Goal: Check status: Check status

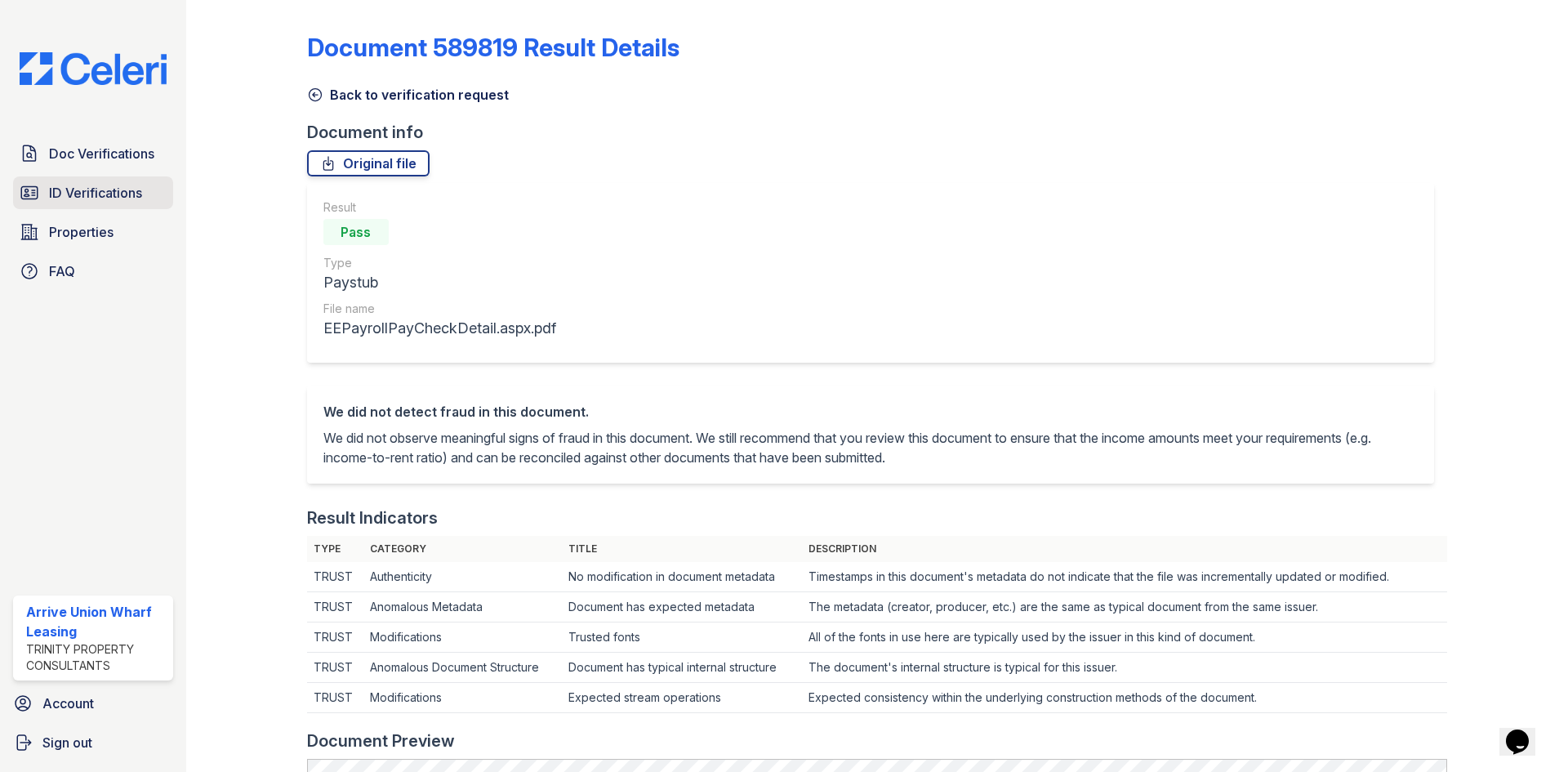
click at [95, 202] on link "ID Verifications" at bounding box center [93, 193] width 160 height 33
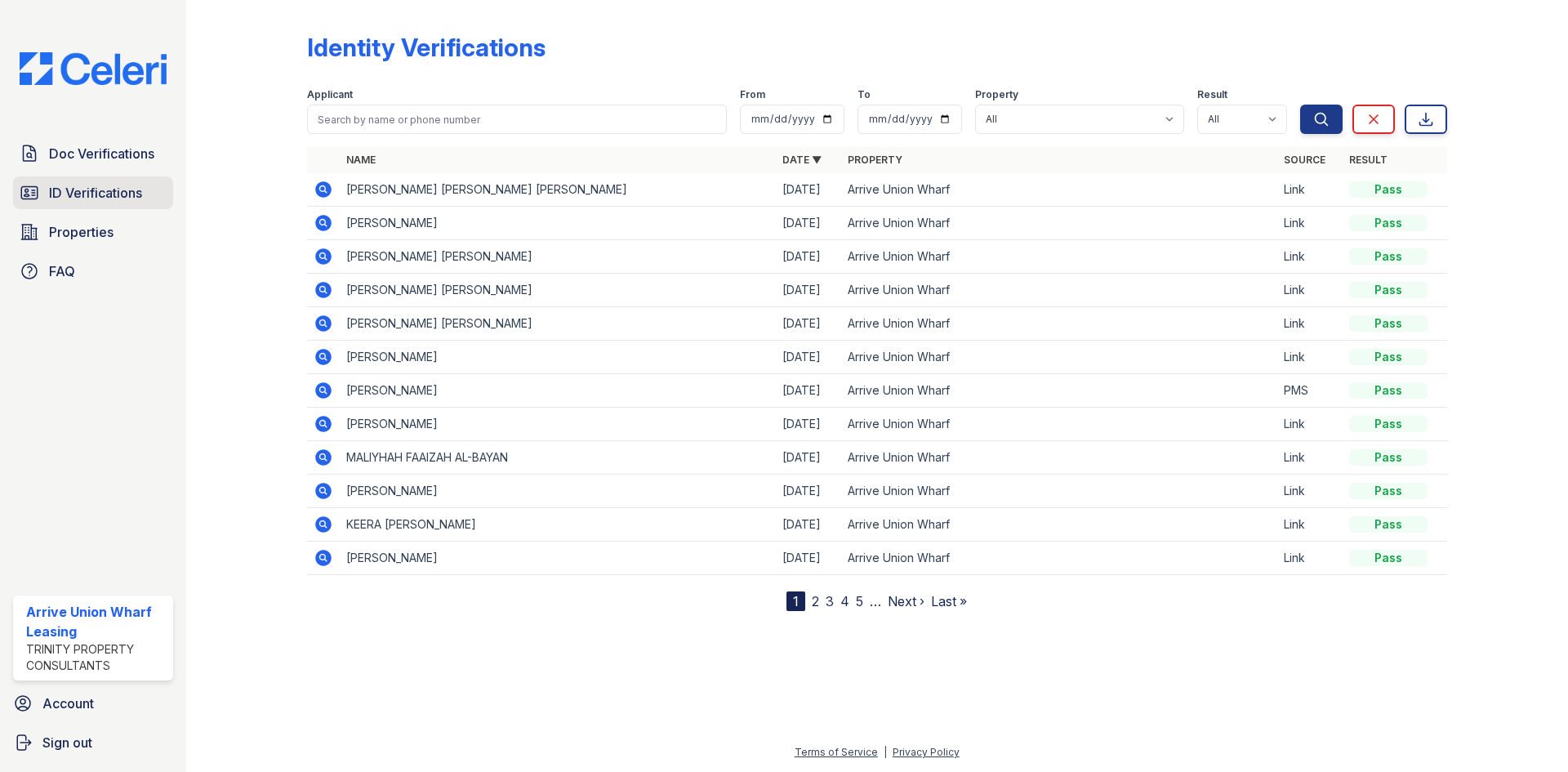
click at [91, 192] on span "ID Verifications" at bounding box center [95, 193] width 93 height 20
click at [99, 199] on span "ID Verifications" at bounding box center [95, 193] width 93 height 20
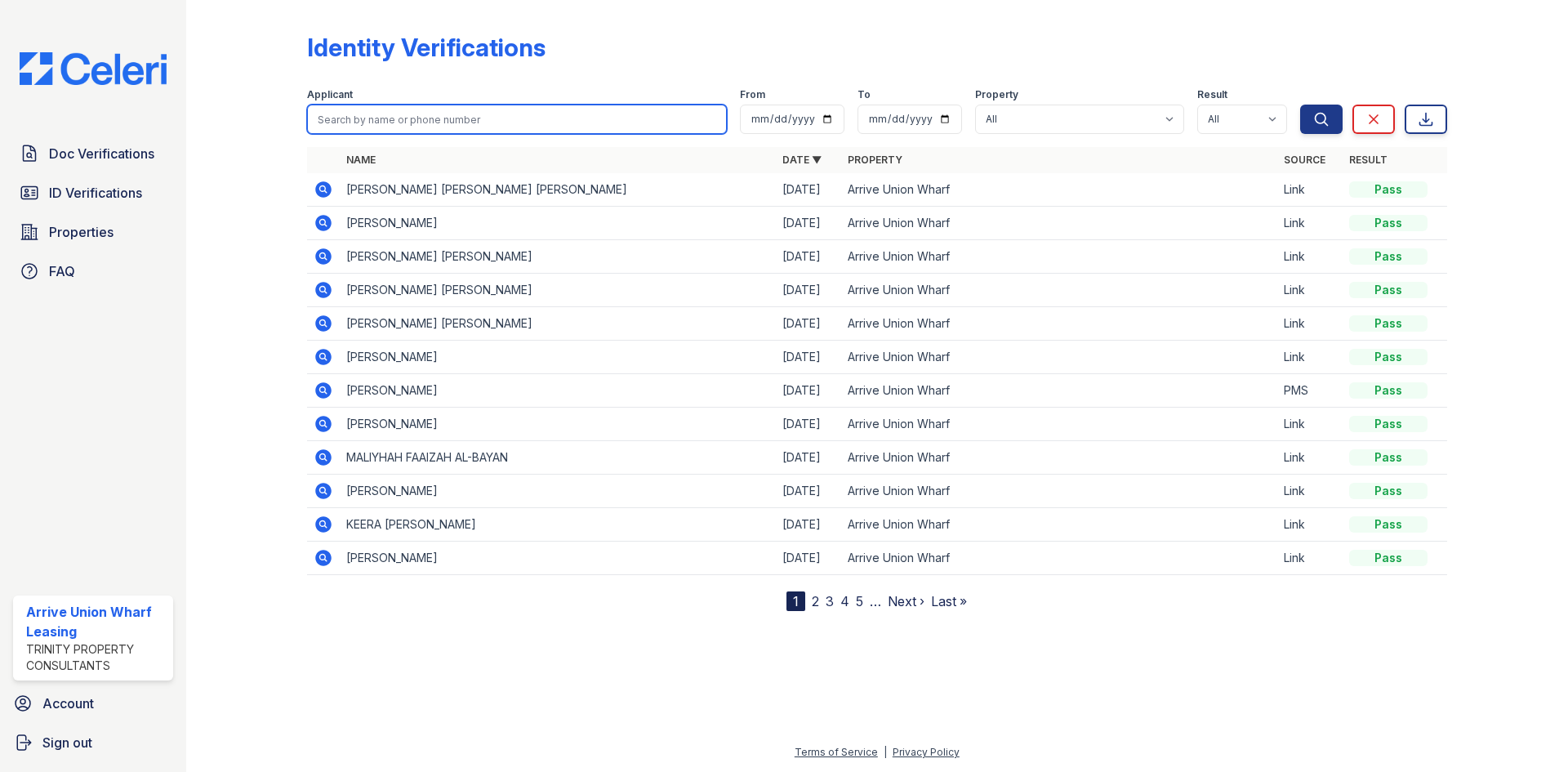
click at [485, 132] on input "search" at bounding box center [517, 119] width 420 height 30
type input "ashleigh"
click at [1300, 105] on button "Search" at bounding box center [1321, 119] width 43 height 30
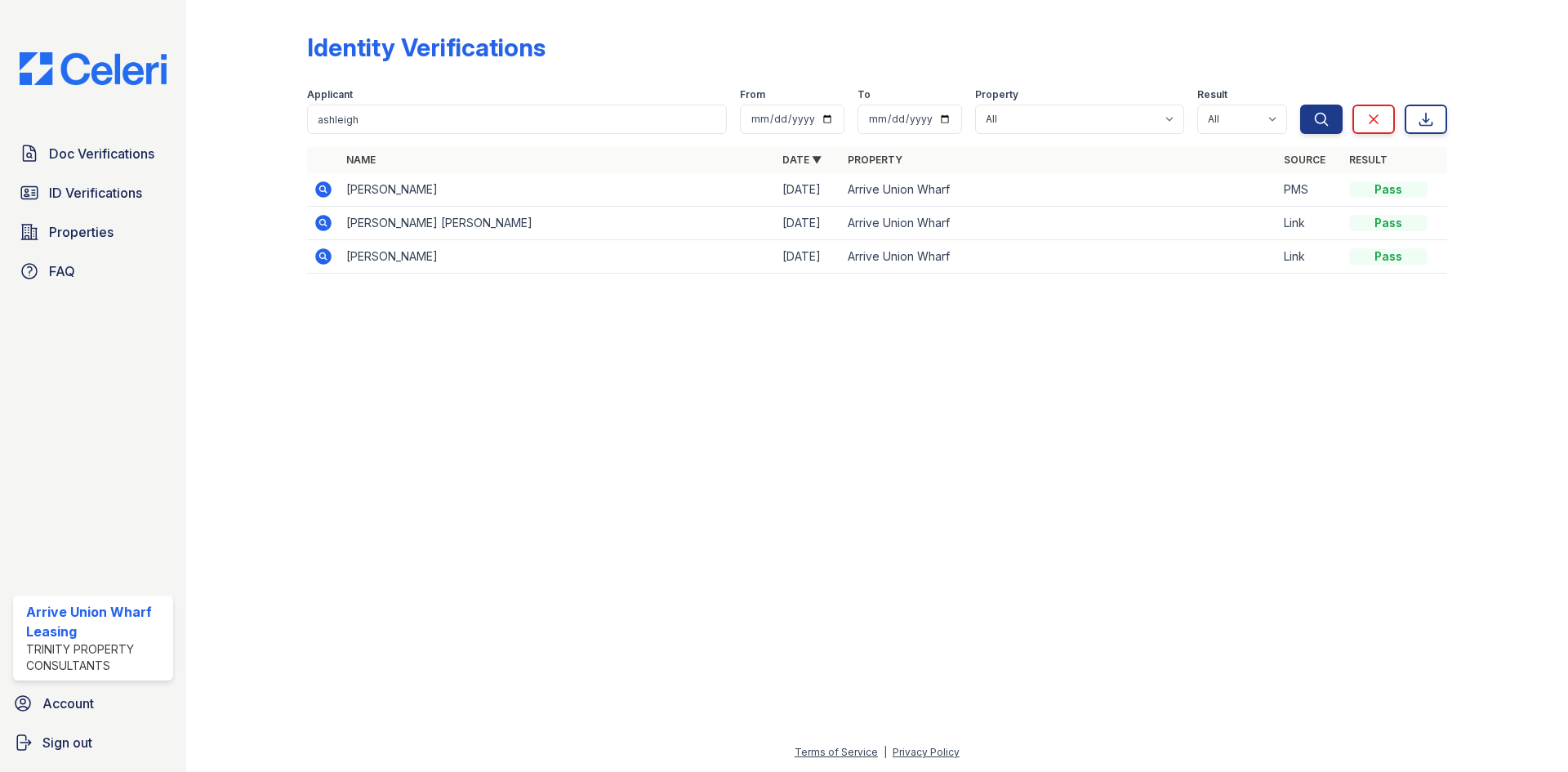
click at [331, 193] on icon at bounding box center [323, 189] width 20 height 20
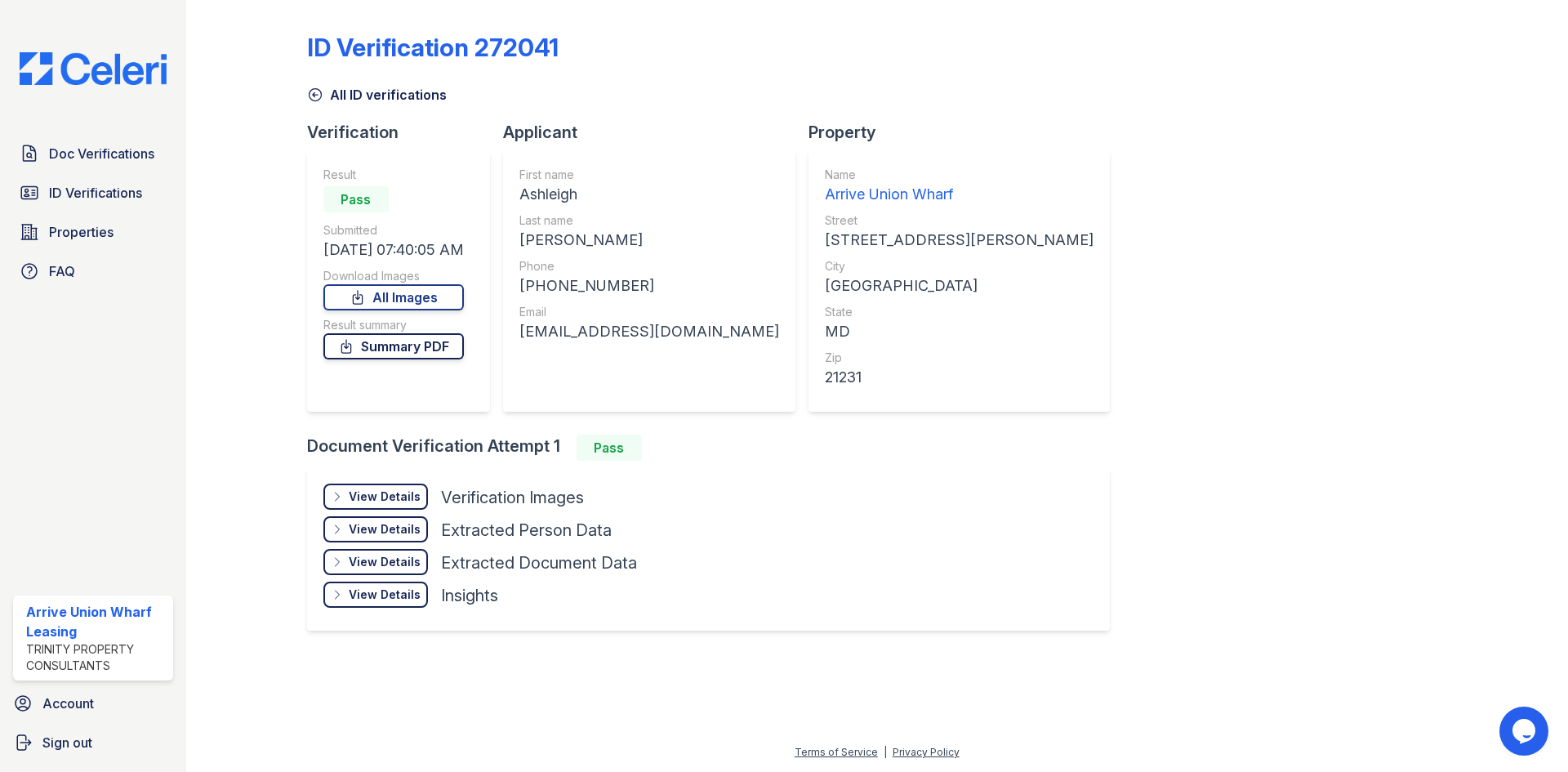
click at [373, 343] on link "Summary PDF" at bounding box center [393, 346] width 141 height 26
